Goal: Task Accomplishment & Management: Complete application form

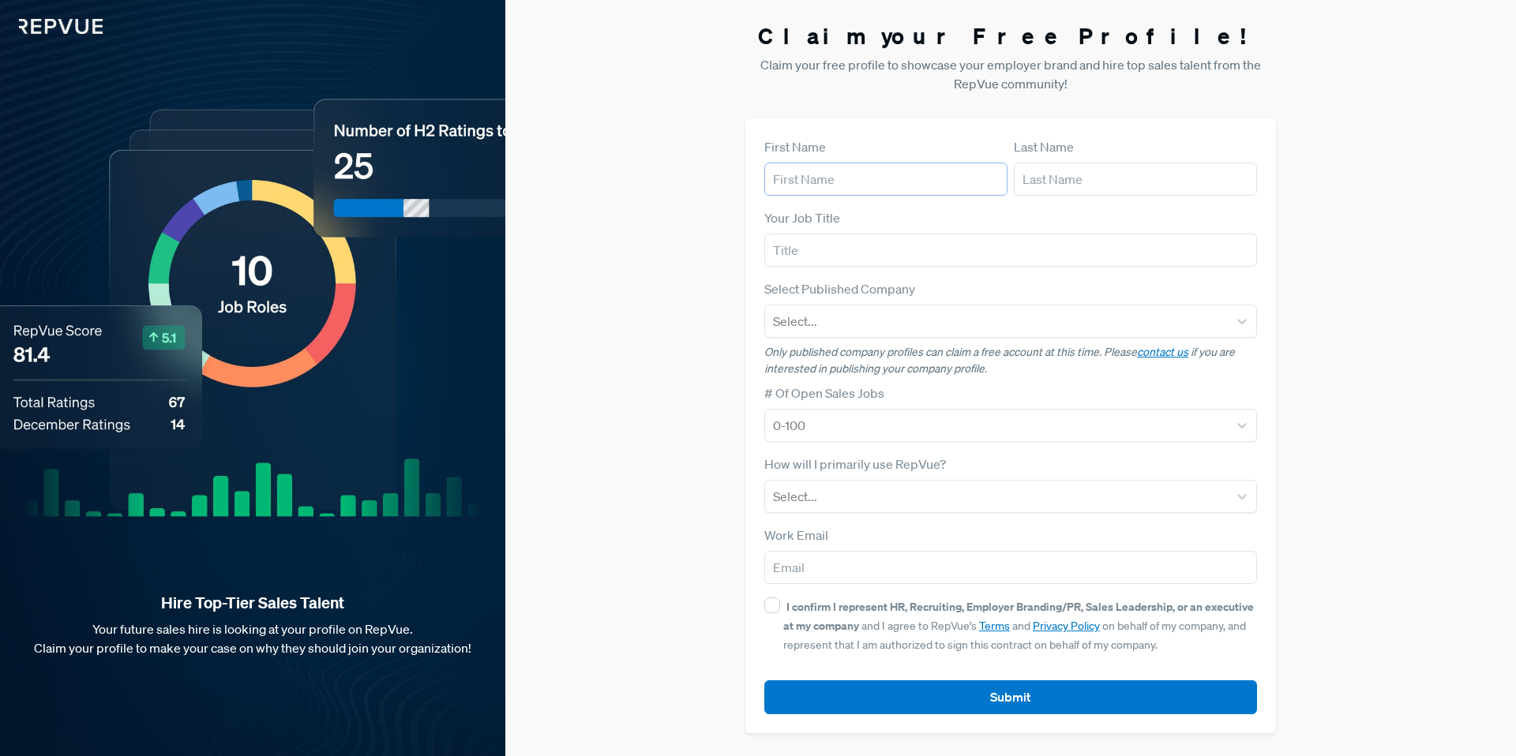
click at [848, 181] on input "text" at bounding box center [885, 179] width 243 height 33
type input "[PERSON_NAME]"
drag, startPoint x: 1083, startPoint y: 176, endPoint x: 1083, endPoint y: 186, distance: 9.5
click at [1083, 176] on input "text" at bounding box center [1135, 179] width 243 height 33
type input "[PERSON_NAME]"
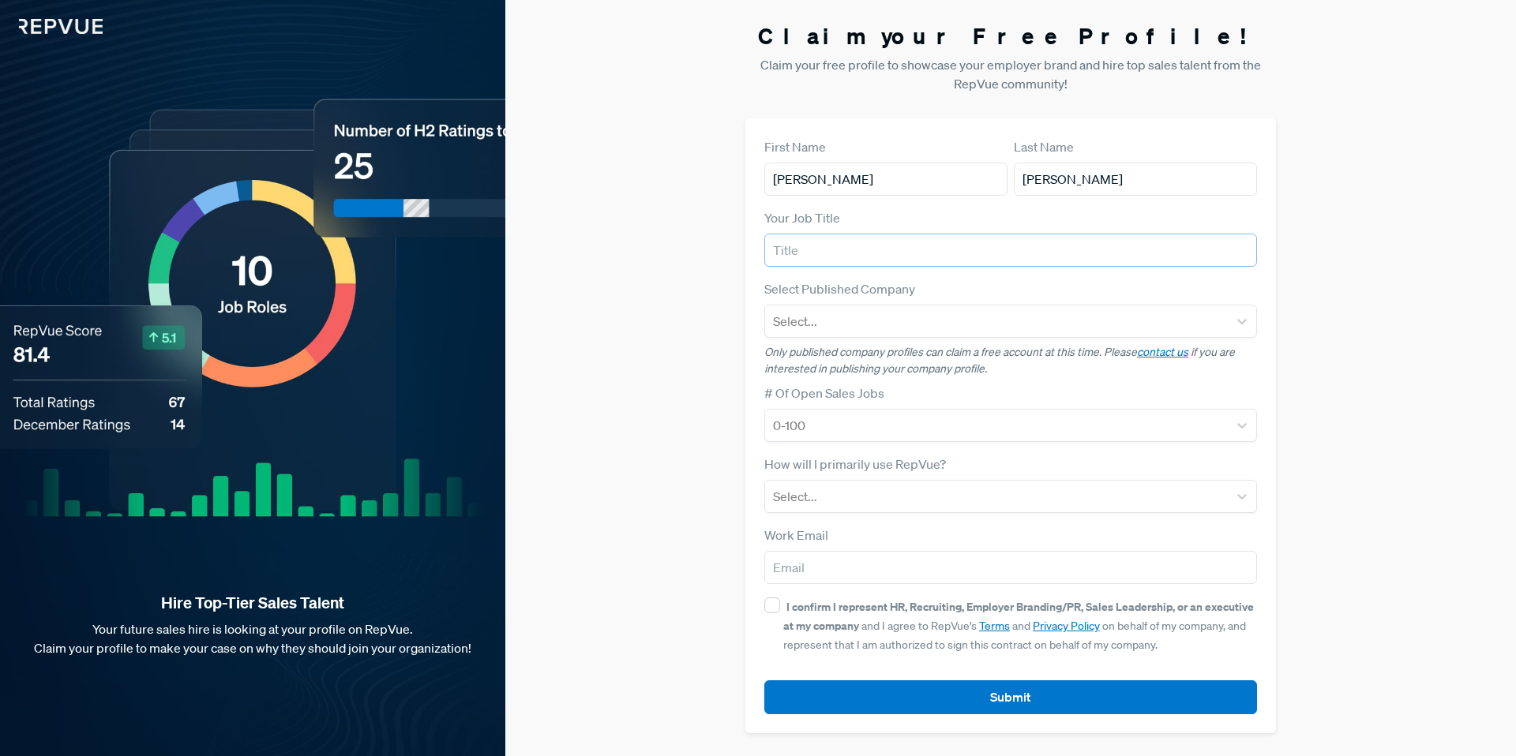
click at [937, 242] on input "text" at bounding box center [1010, 250] width 493 height 33
click at [856, 314] on div at bounding box center [996, 321] width 447 height 22
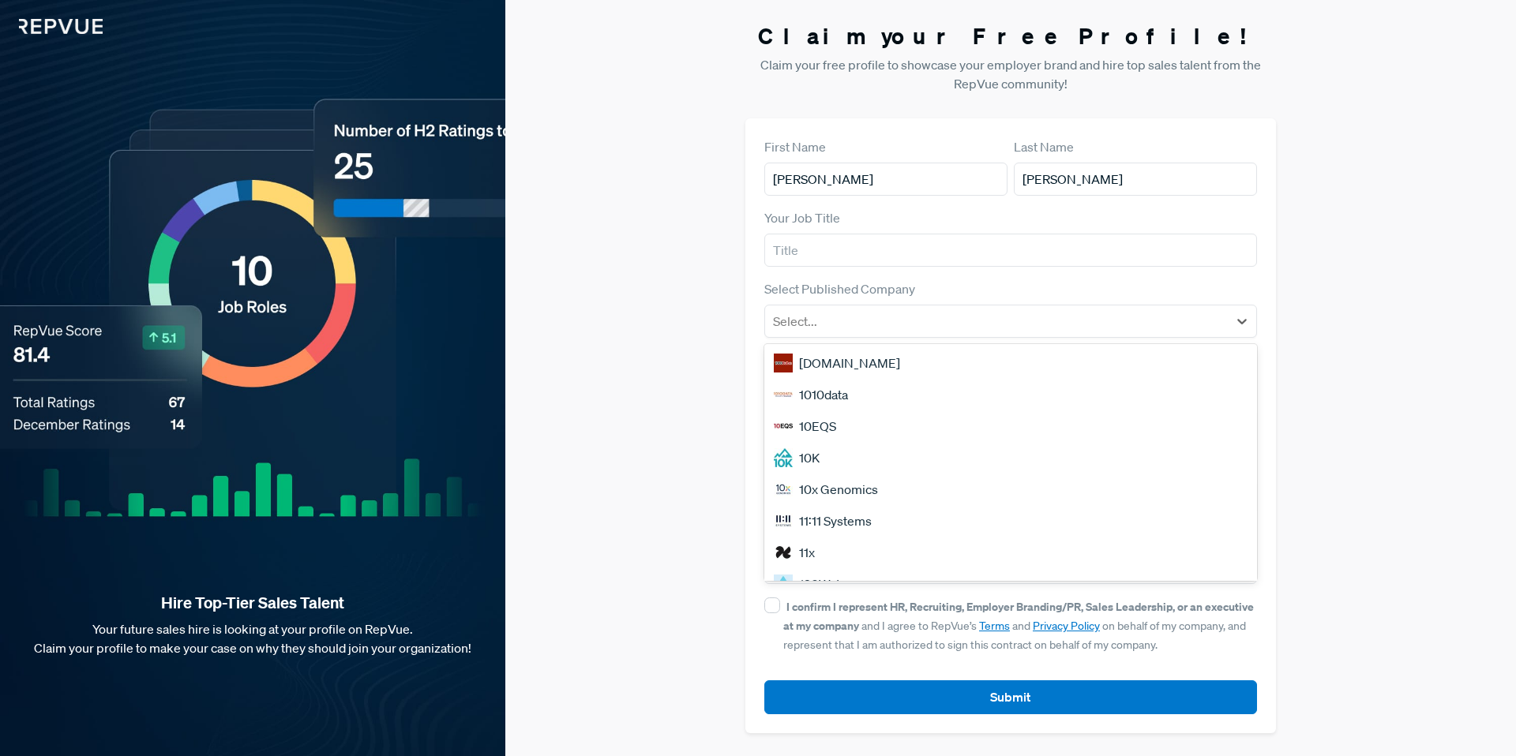
click at [1336, 246] on div "Claim your Free Profile! Claim your free profile to showcase your employer bran…" at bounding box center [1010, 378] width 1010 height 756
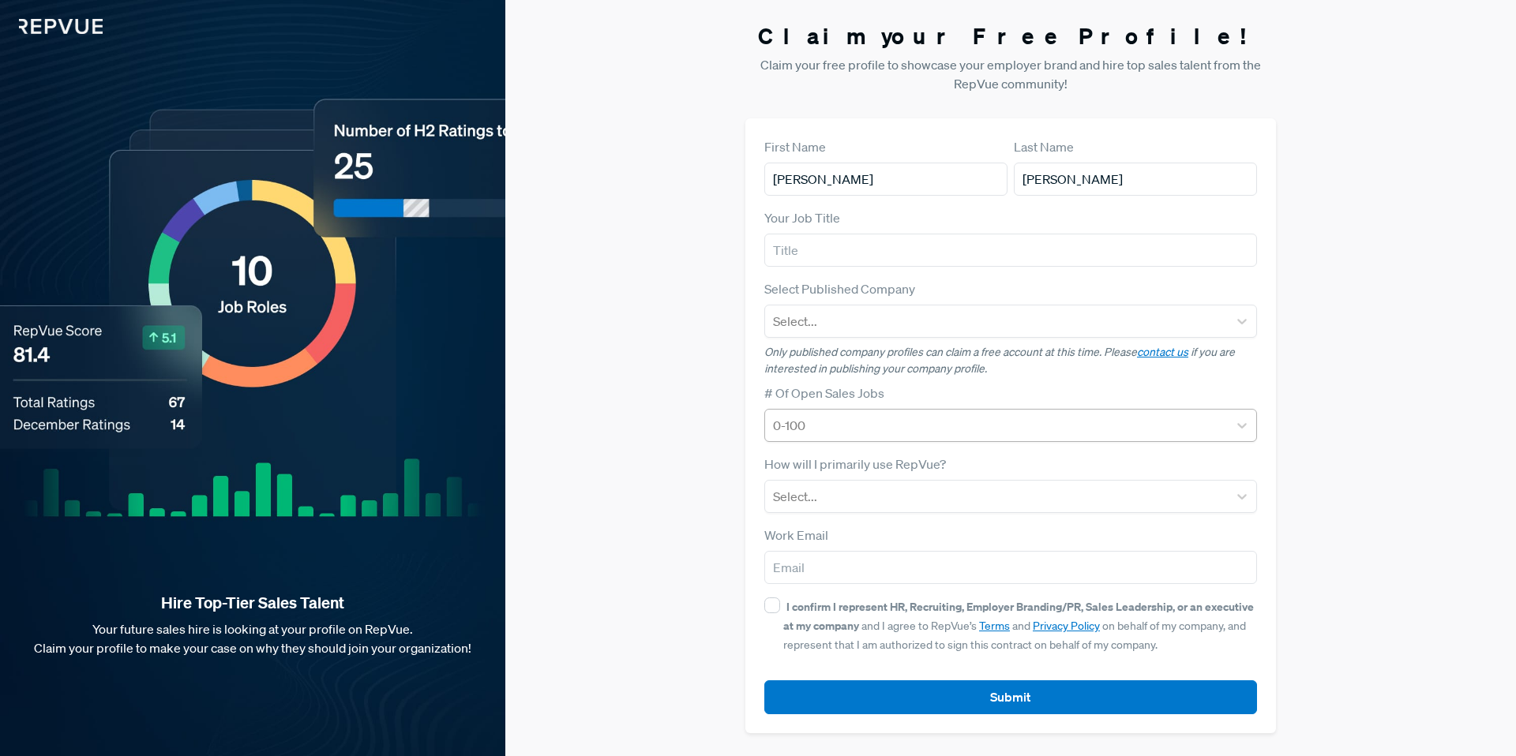
click at [860, 421] on div at bounding box center [996, 425] width 447 height 22
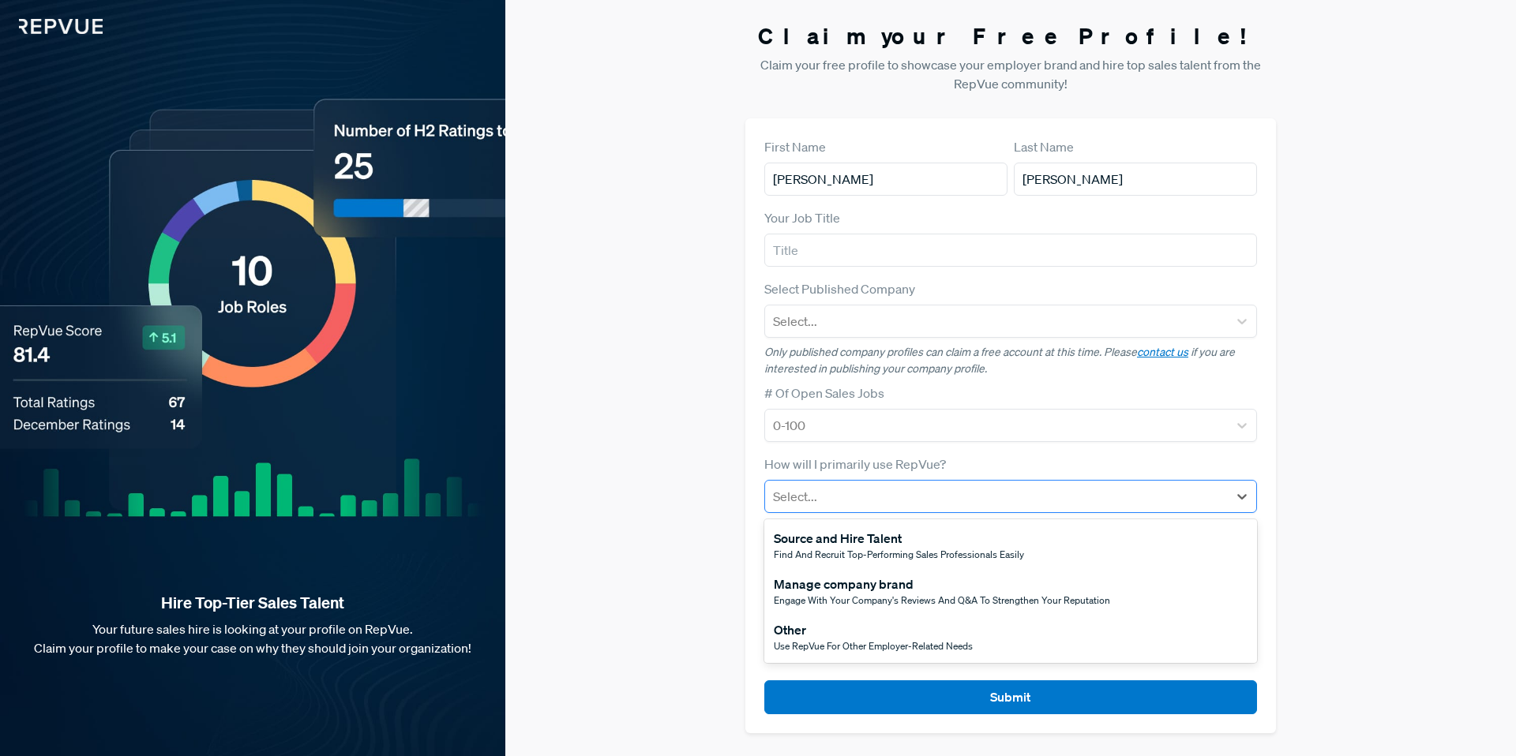
click at [833, 499] on div at bounding box center [996, 496] width 447 height 22
drag, startPoint x: 875, startPoint y: 598, endPoint x: 842, endPoint y: 606, distance: 34.1
click at [875, 598] on span "Engage with your company's reviews and Q&A to strengthen your reputation" at bounding box center [942, 600] width 336 height 13
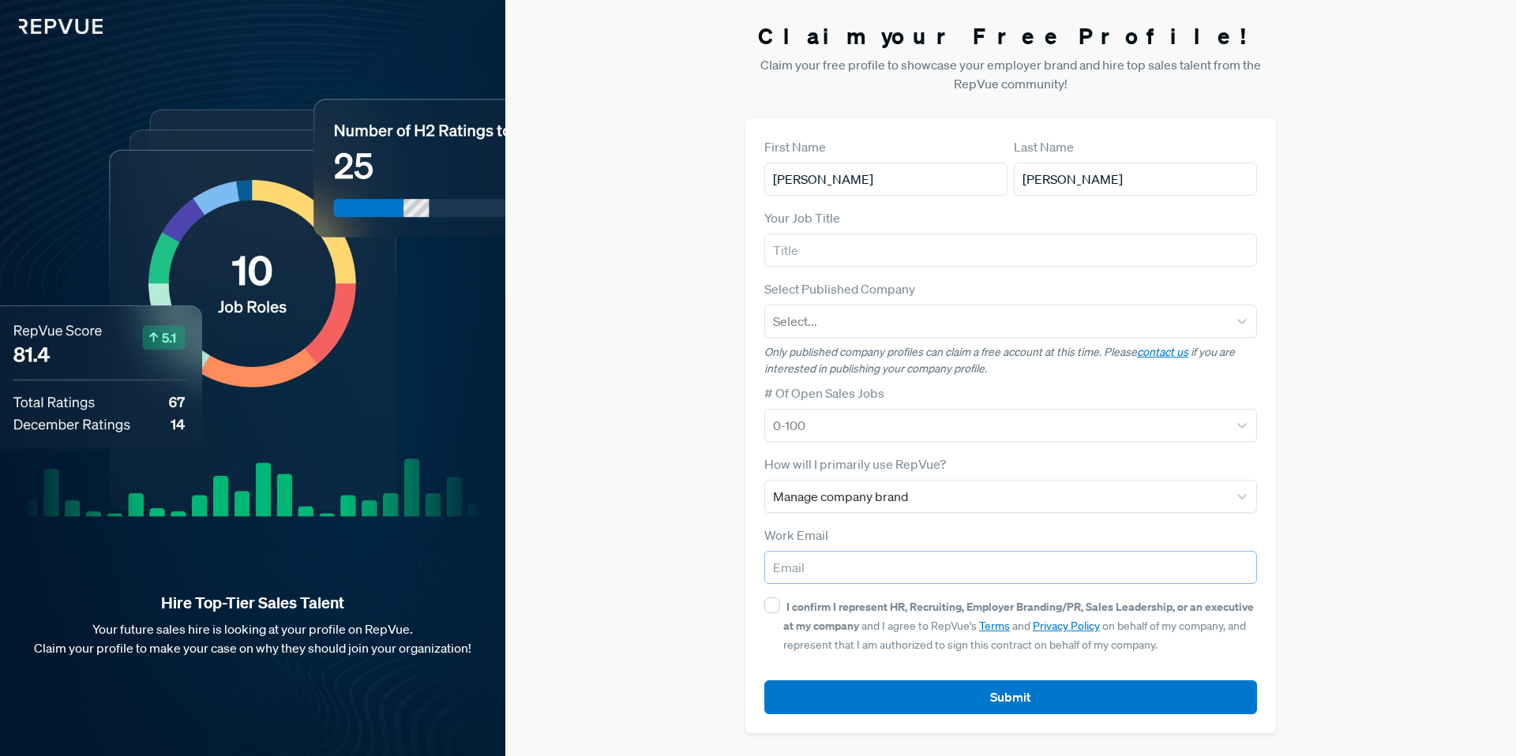
click at [818, 571] on input "email" at bounding box center [1010, 567] width 493 height 33
